Goal: Check status: Check status

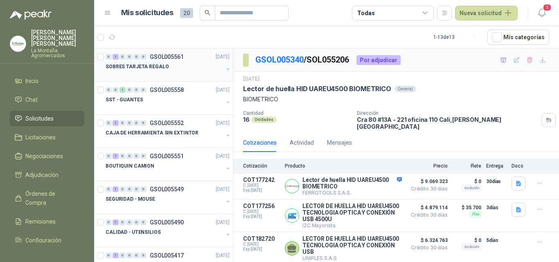
click at [138, 64] on p "SOBRES TARJETA REGALO" at bounding box center [137, 67] width 63 height 8
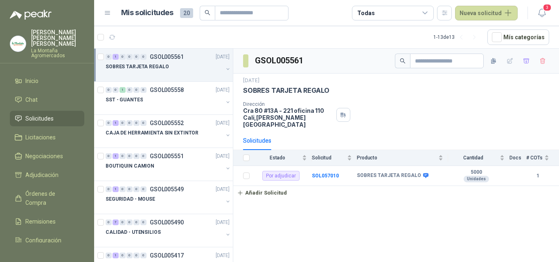
click at [34, 114] on span "Solicitudes" at bounding box center [39, 118] width 28 height 9
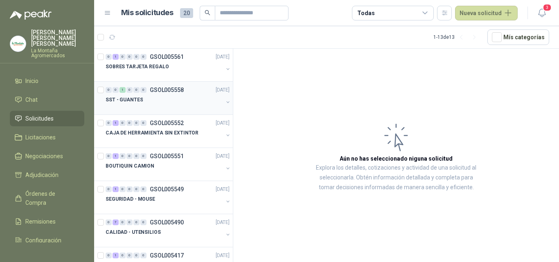
click at [158, 96] on div "SST - GUANTES" at bounding box center [164, 100] width 117 height 10
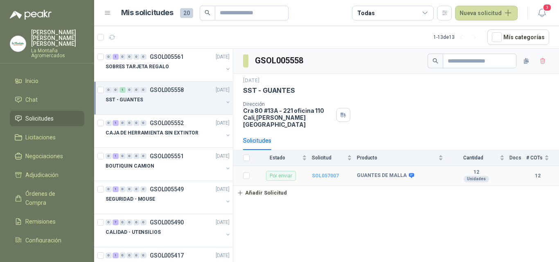
click at [328, 173] on b "SOL057007" at bounding box center [325, 176] width 27 height 6
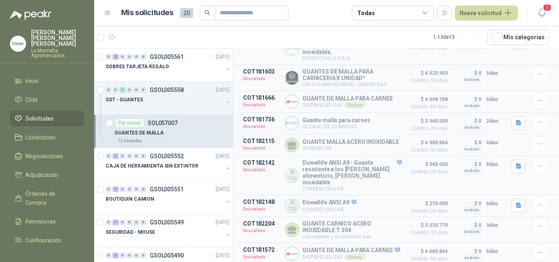
scroll to position [73, 0]
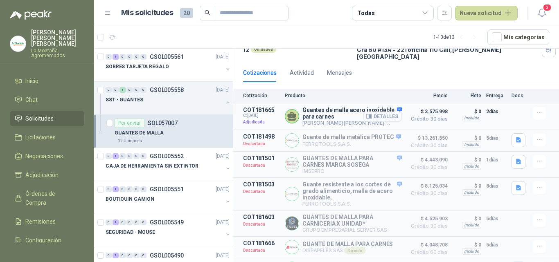
click at [373, 112] on button "Detalles" at bounding box center [382, 116] width 38 height 11
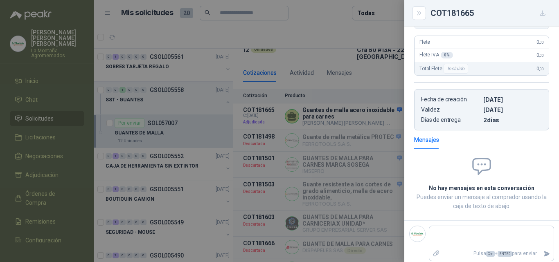
scroll to position [0, 0]
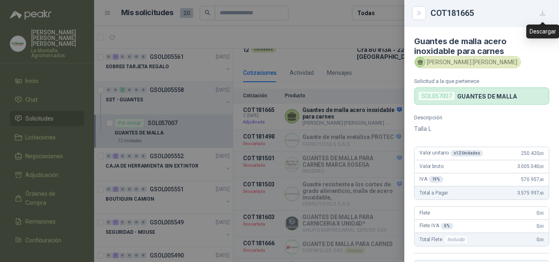
drag, startPoint x: 544, startPoint y: 15, endPoint x: 323, endPoint y: 78, distance: 229.8
click at [544, 15] on icon "button" at bounding box center [542, 13] width 7 height 7
